Goal: Information Seeking & Learning: Find specific fact

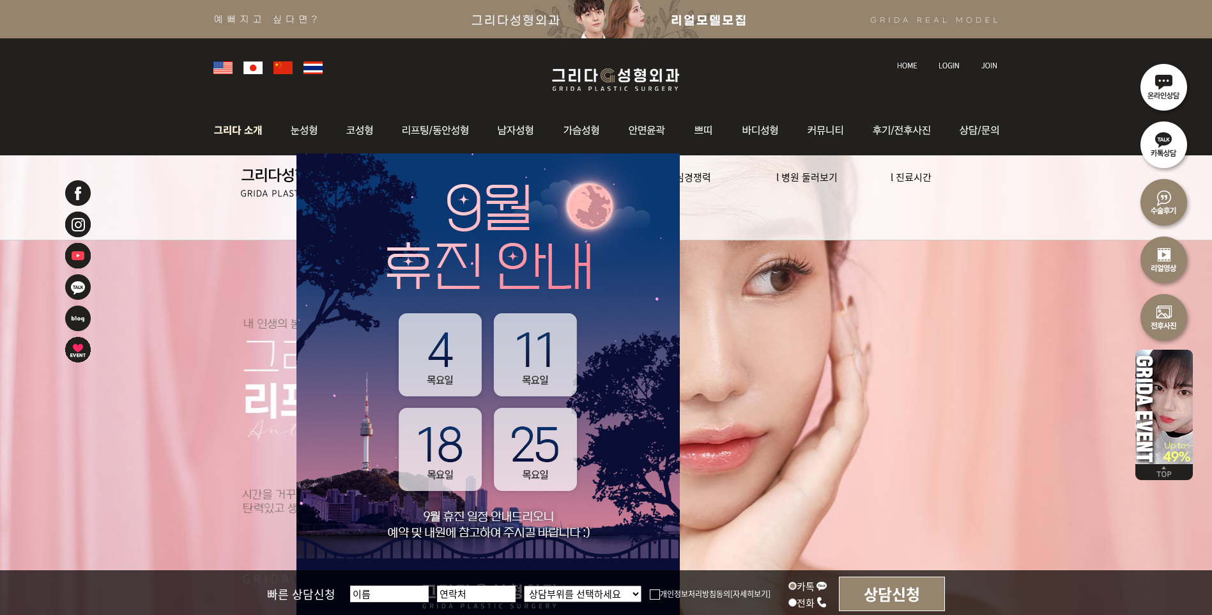
click at [227, 130] on img at bounding box center [241, 130] width 69 height 50
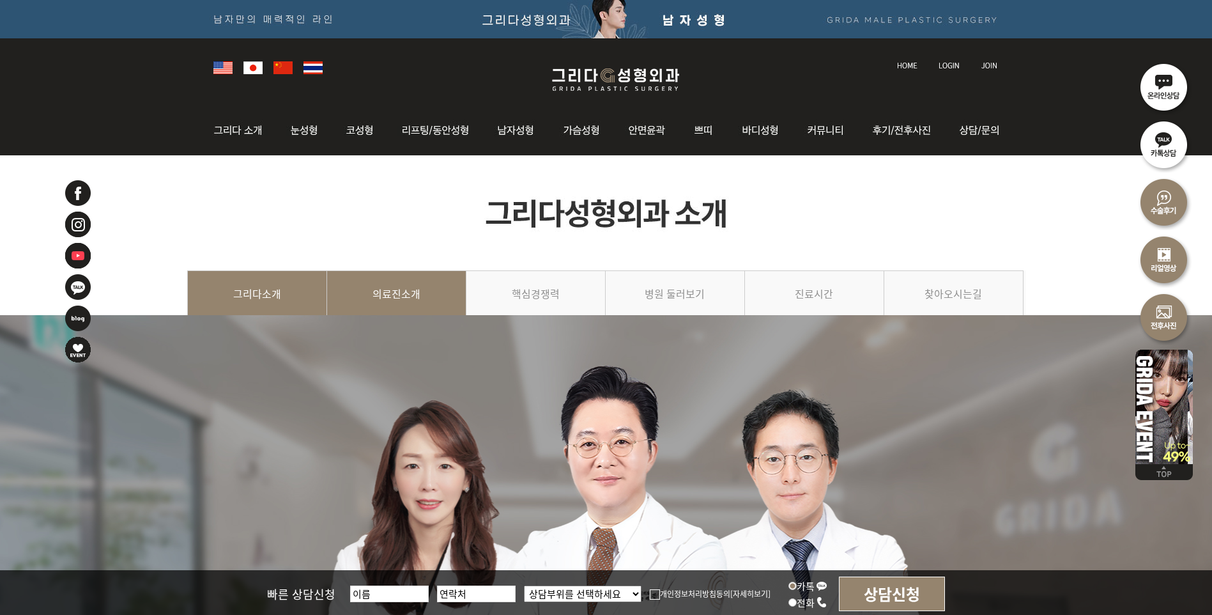
click at [402, 296] on link "의료진소개" at bounding box center [396, 299] width 139 height 58
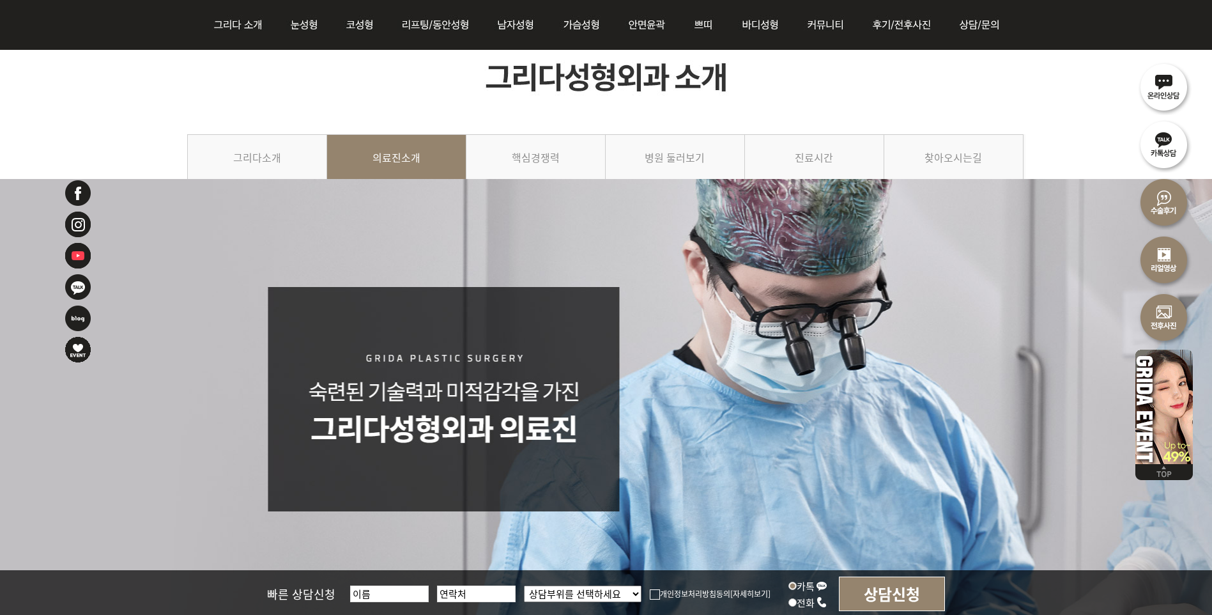
scroll to position [64, 0]
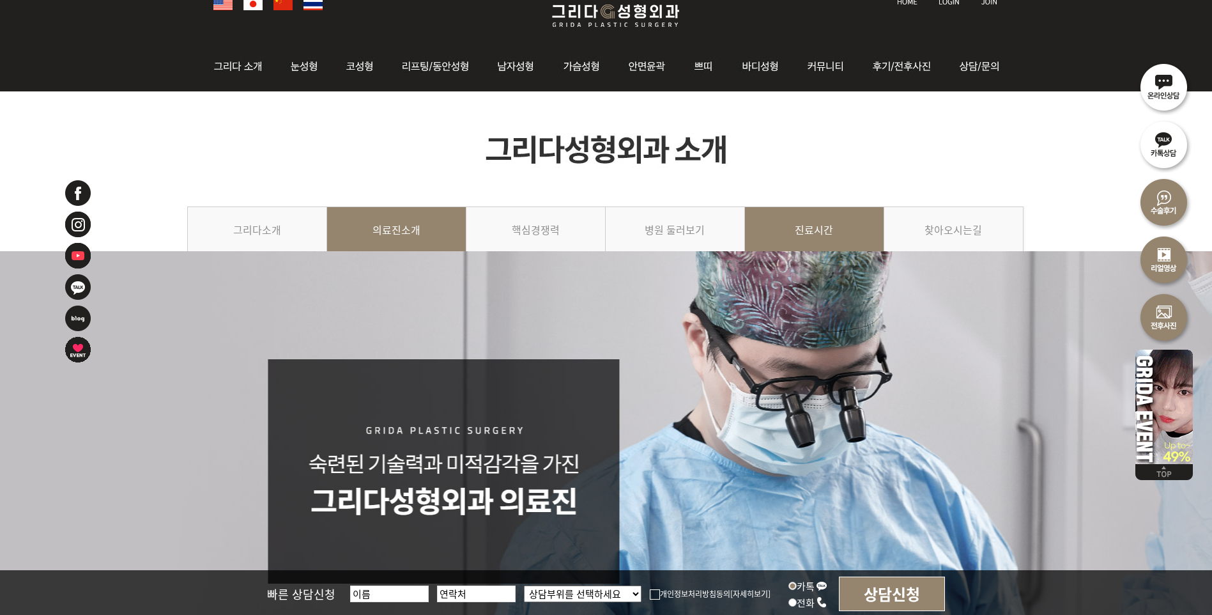
click at [830, 235] on link "진료시간" at bounding box center [814, 235] width 139 height 58
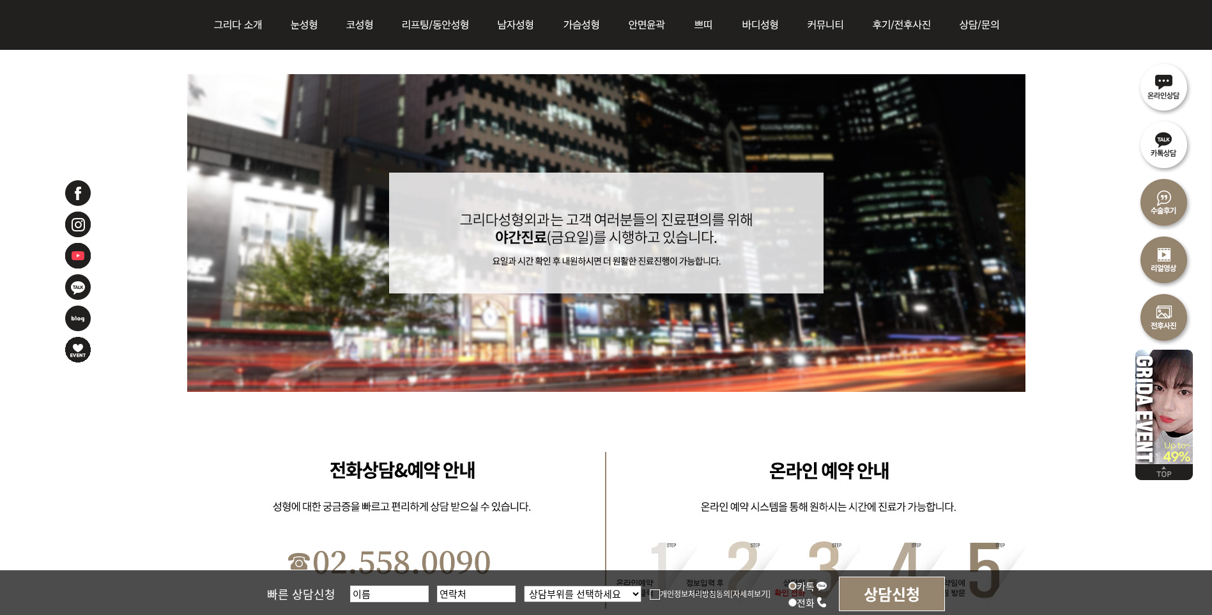
scroll to position [703, 0]
